Goal: Transaction & Acquisition: Book appointment/travel/reservation

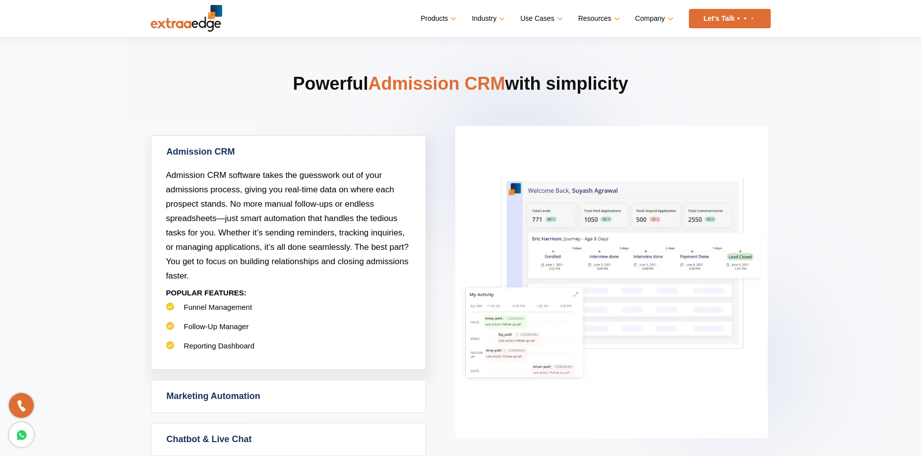
scroll to position [397, 0]
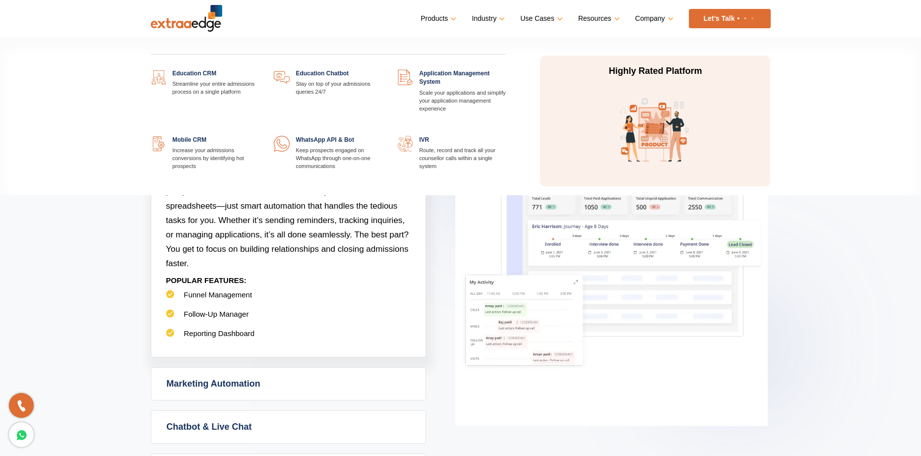
click at [259, 69] on link at bounding box center [259, 69] width 0 height 0
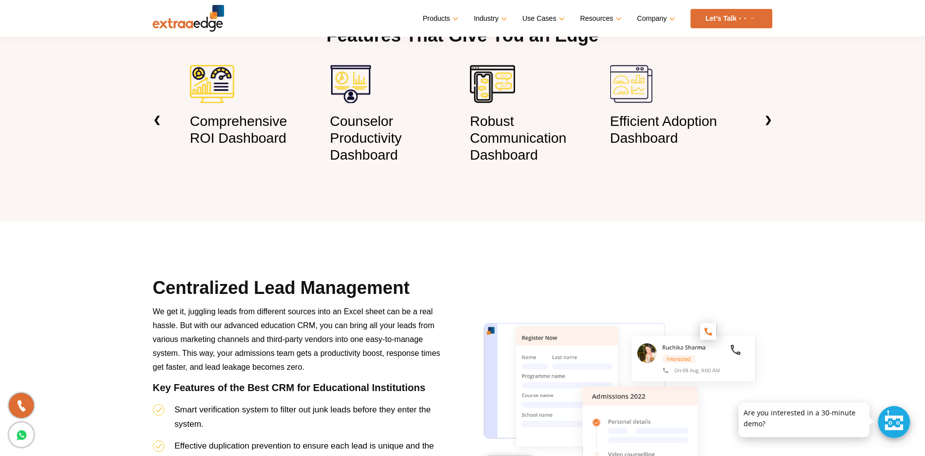
scroll to position [446, 0]
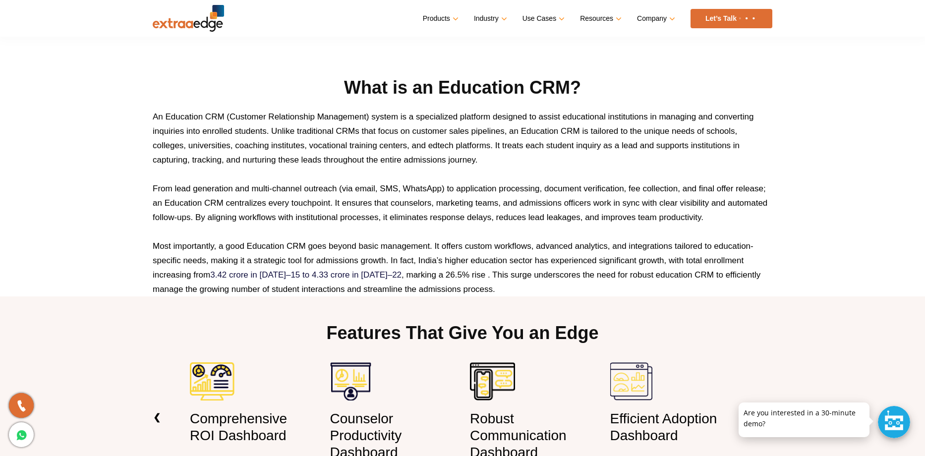
click at [710, 18] on link "Let’s Talk" at bounding box center [732, 18] width 82 height 19
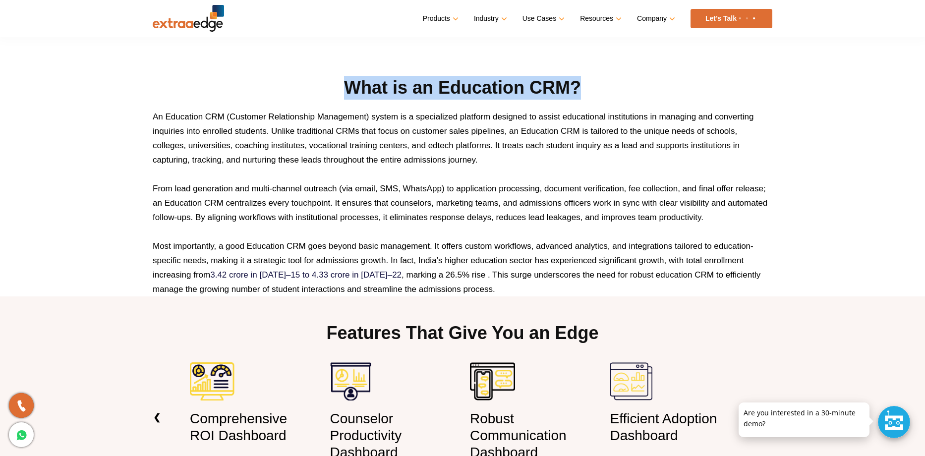
drag, startPoint x: 343, startPoint y: 86, endPoint x: 582, endPoint y: 79, distance: 239.6
click at [582, 79] on h2 "What is an Education CRM?" at bounding box center [463, 88] width 620 height 24
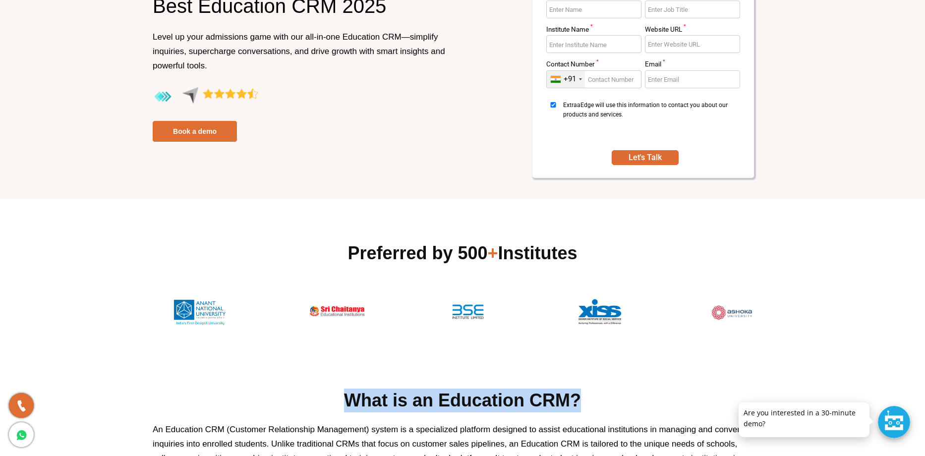
scroll to position [0, 0]
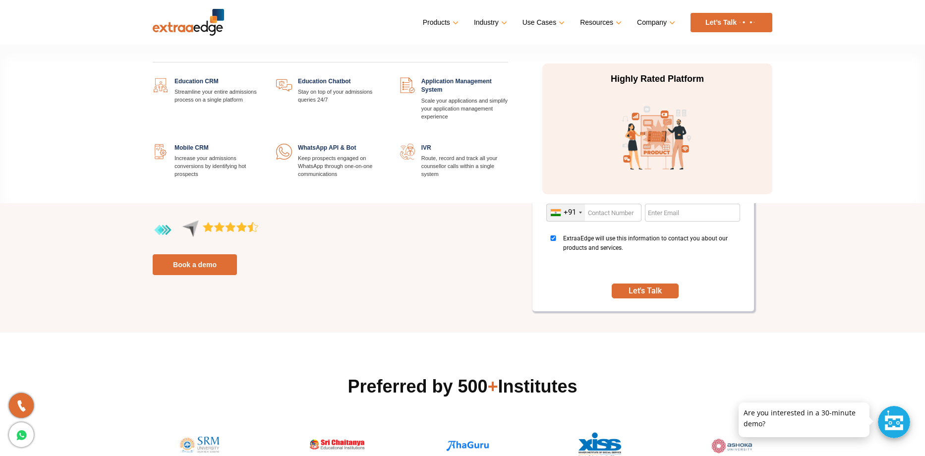
click at [450, 18] on link "Products" at bounding box center [440, 22] width 34 height 14
